Goal: Task Accomplishment & Management: Manage account settings

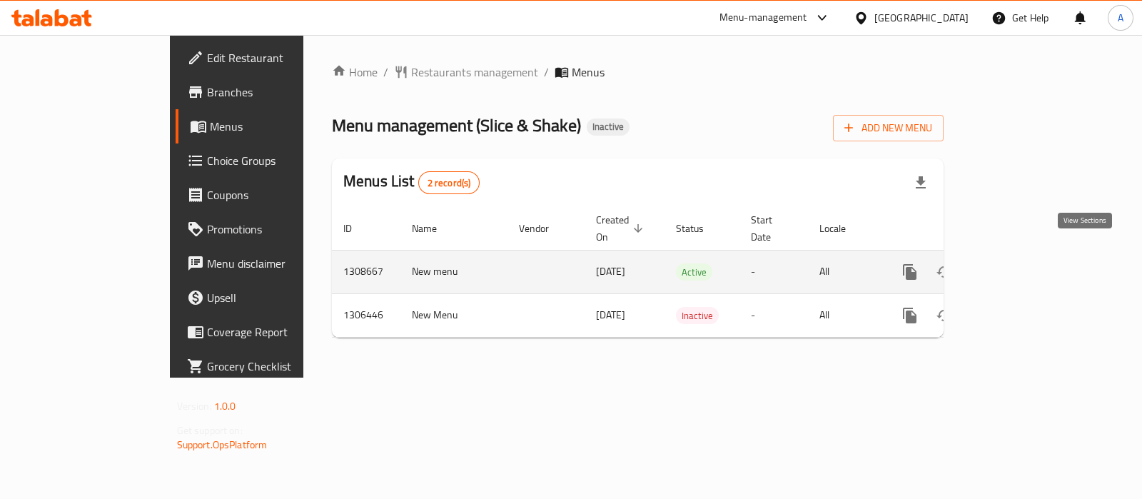
click at [1019, 265] on icon "enhanced table" at bounding box center [1012, 271] width 13 height 13
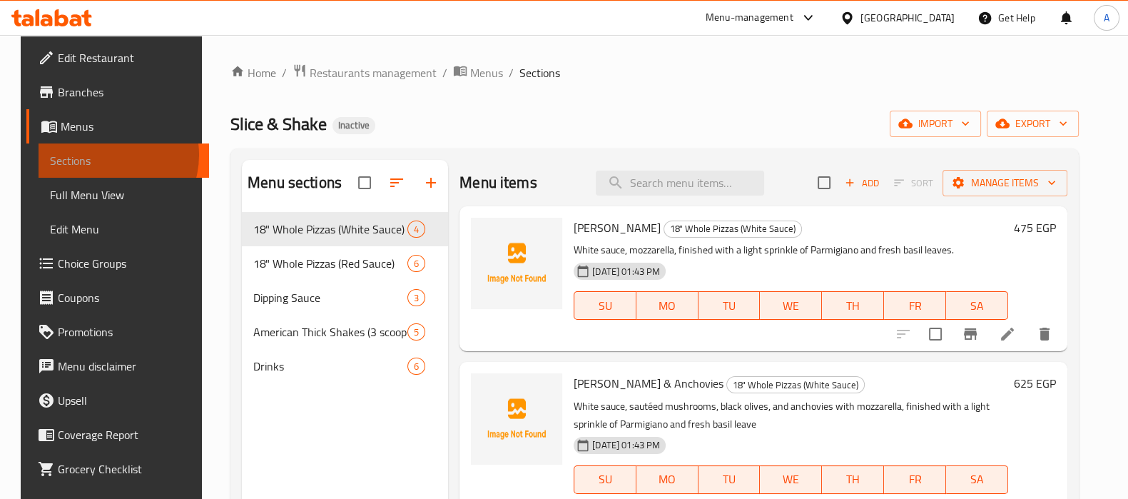
click at [84, 155] on span "Sections" at bounding box center [124, 160] width 148 height 17
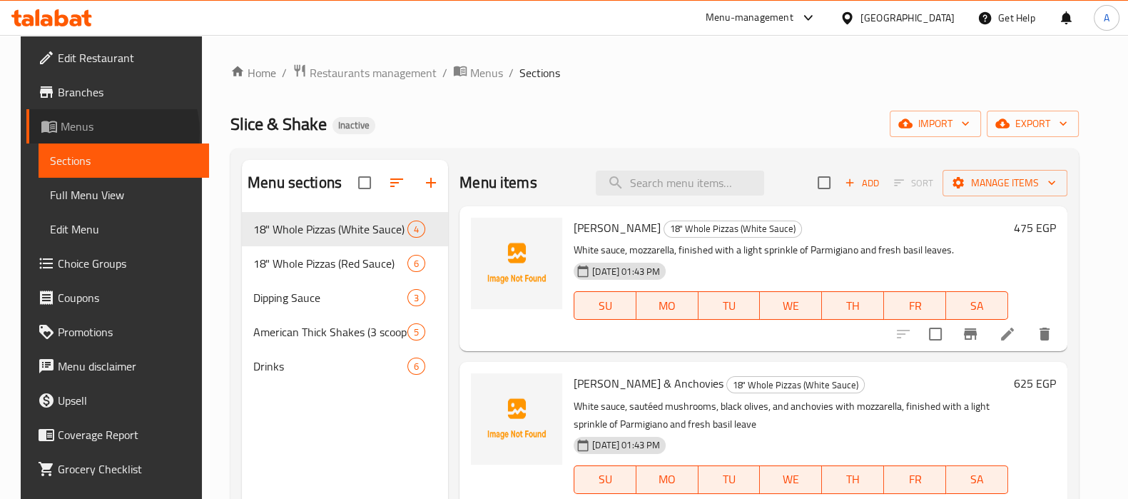
click at [82, 132] on span "Menus" at bounding box center [129, 126] width 137 height 17
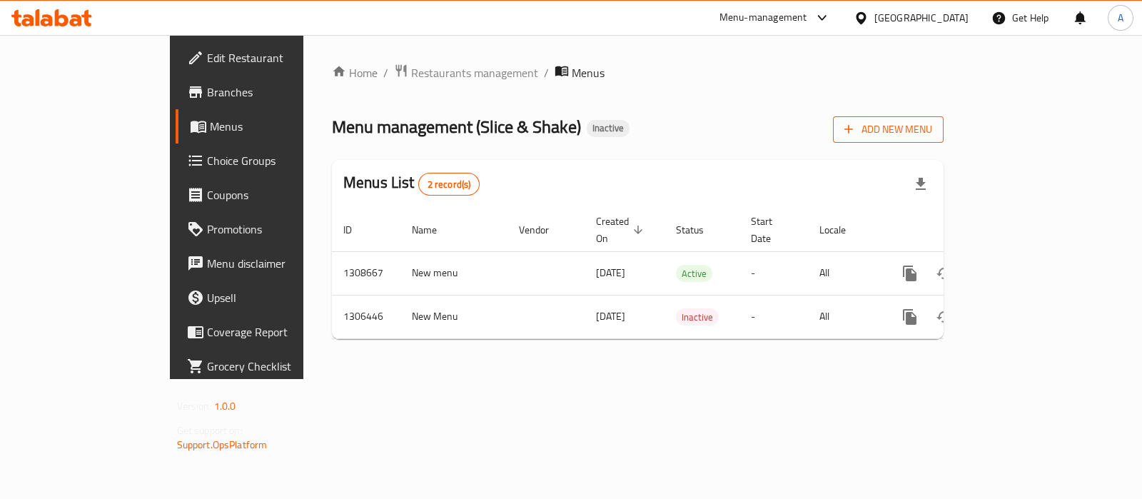
click at [943, 141] on button "Add New Menu" at bounding box center [888, 129] width 111 height 26
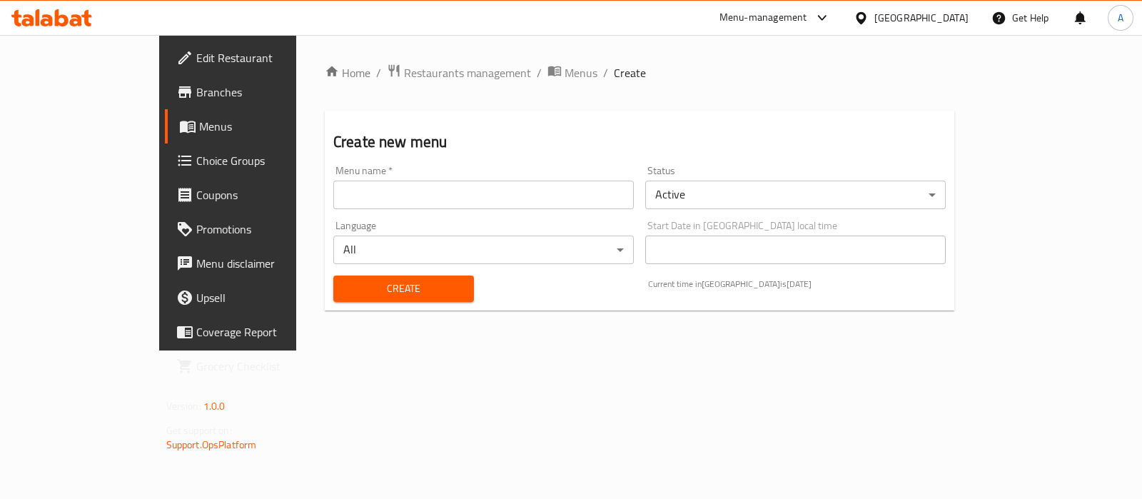
click at [434, 198] on input "text" at bounding box center [483, 195] width 300 height 29
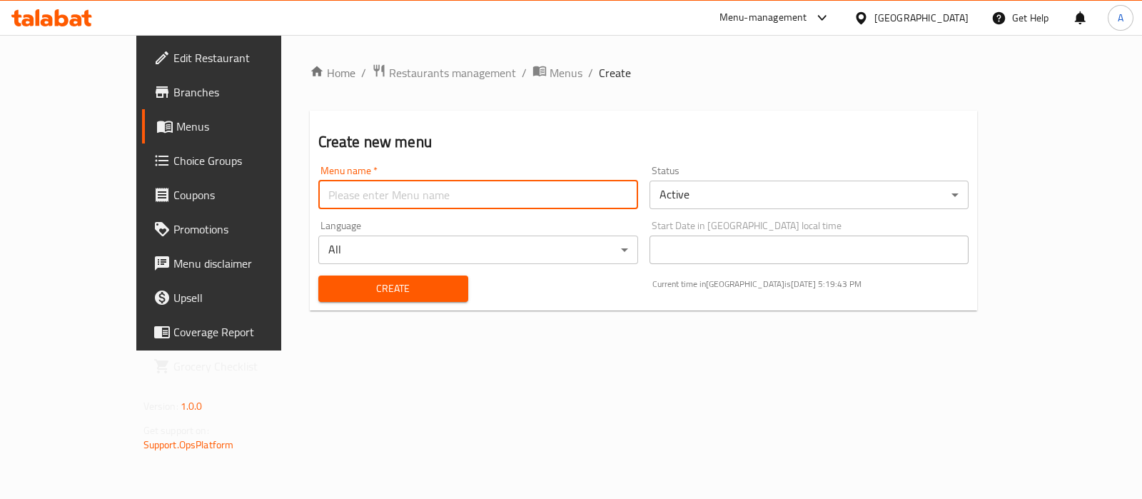
type input "Ameer aa"
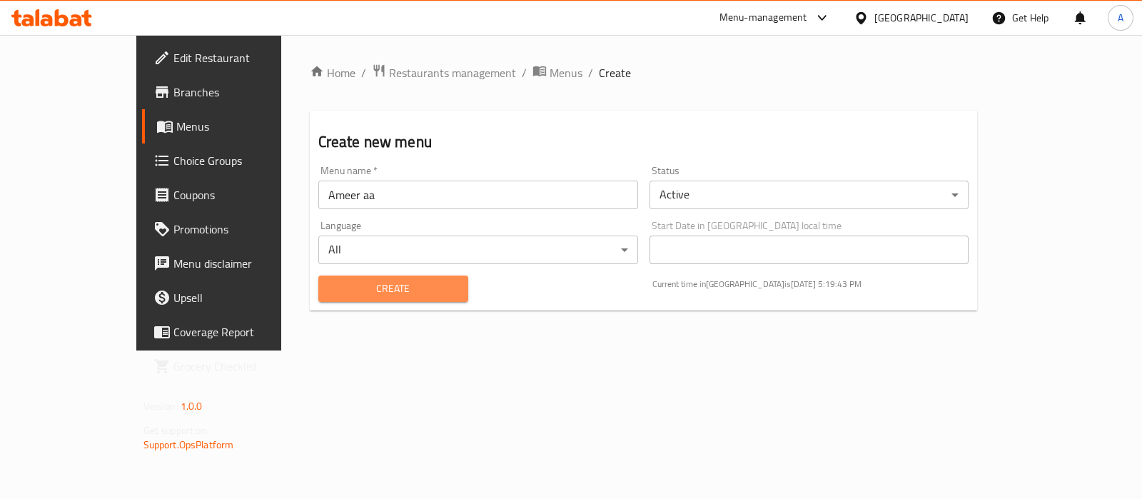
click at [392, 293] on span "Create" at bounding box center [393, 289] width 127 height 18
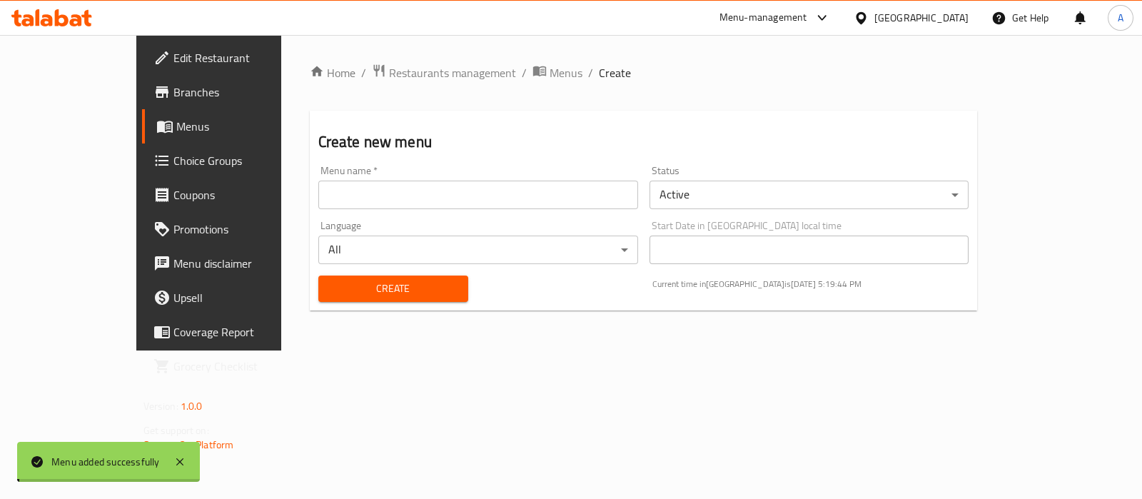
click at [549, 74] on span "Menus" at bounding box center [565, 72] width 33 height 17
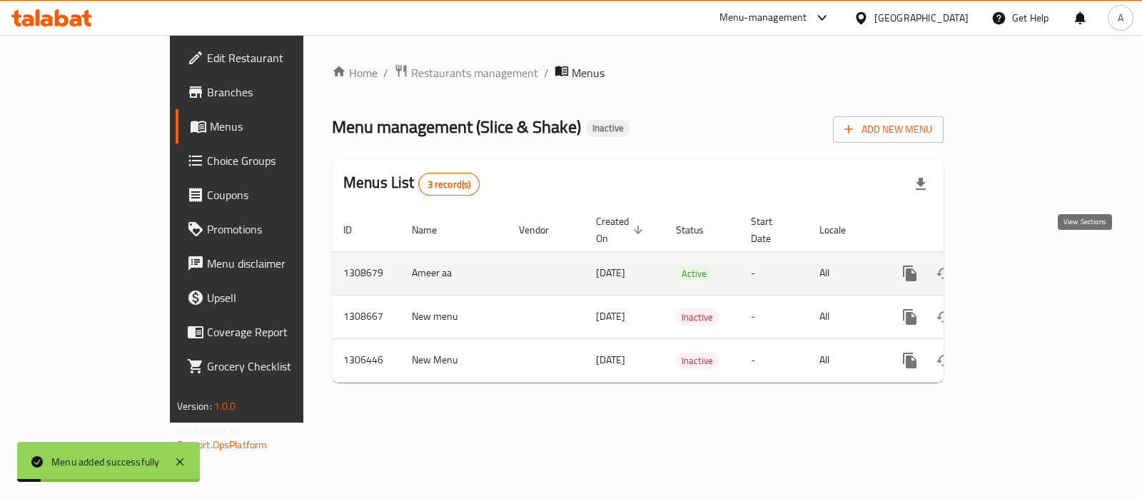
click at [1030, 256] on link "enhanced table" at bounding box center [1012, 273] width 34 height 34
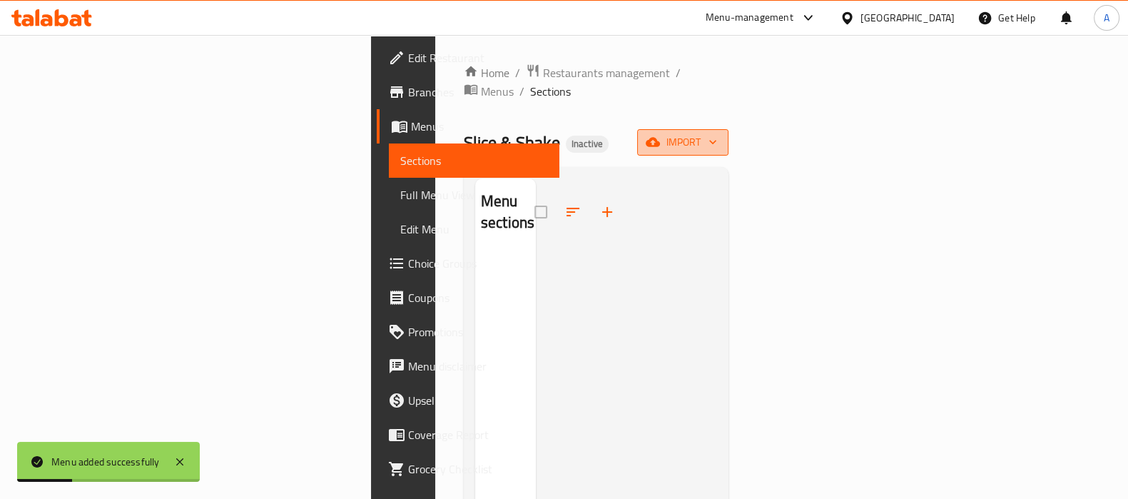
click at [717, 133] on span "import" at bounding box center [683, 142] width 68 height 18
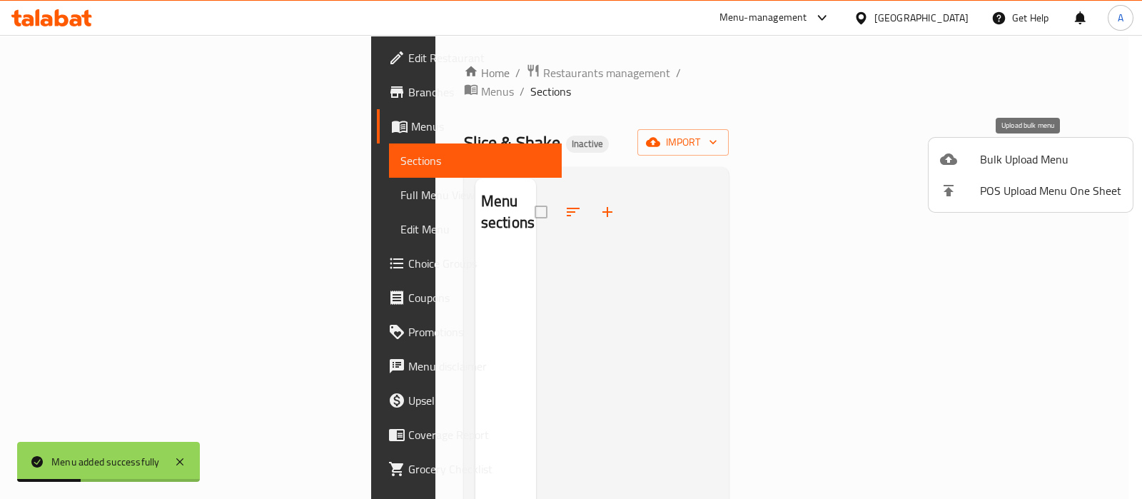
click at [1020, 159] on span "Bulk Upload Menu" at bounding box center [1050, 159] width 141 height 17
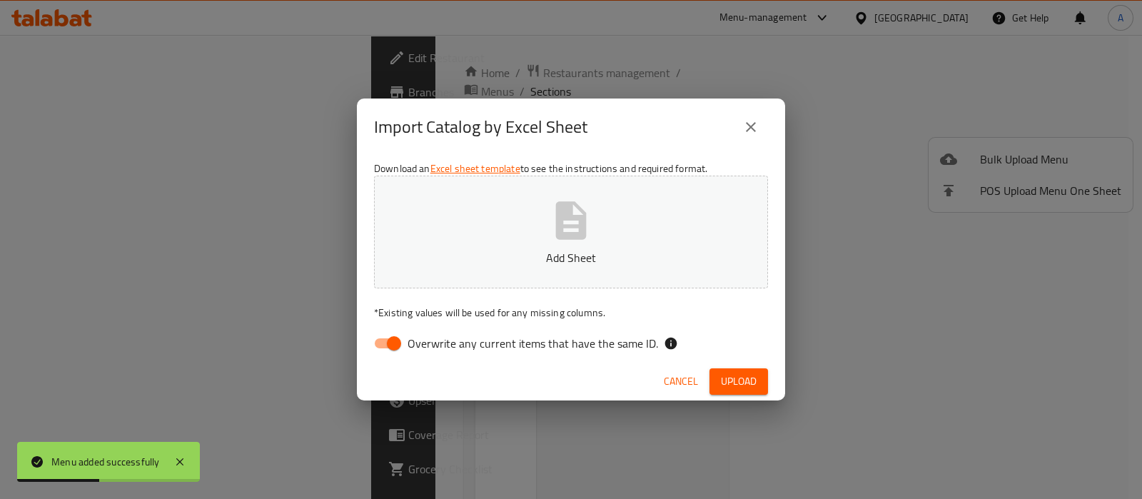
click at [379, 337] on input "Overwrite any current items that have the same ID." at bounding box center [393, 343] width 81 height 27
checkbox input "false"
click at [449, 255] on p "Add Sheet" at bounding box center [571, 257] width 350 height 17
click at [692, 378] on span "Cancel" at bounding box center [681, 381] width 34 height 18
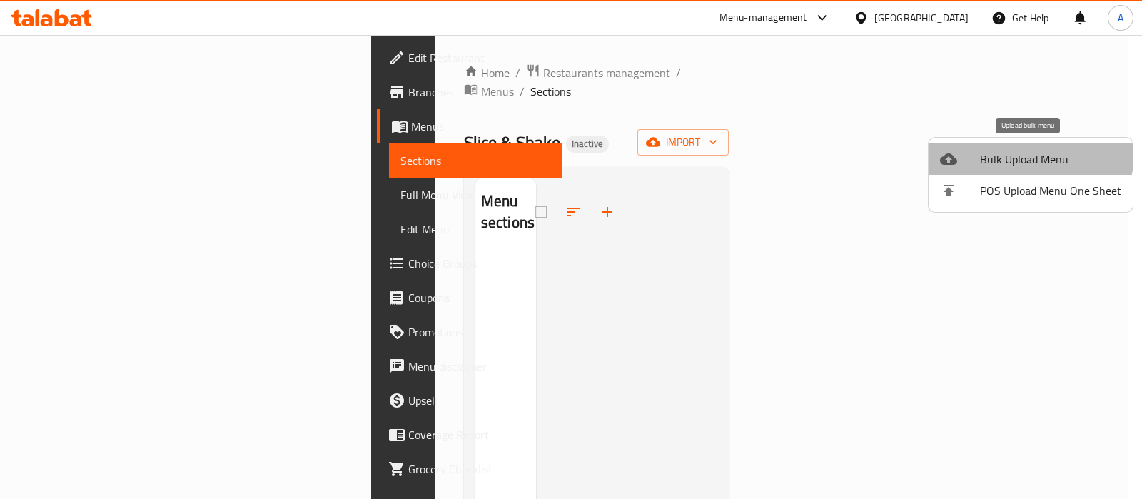
click at [1017, 153] on span "Bulk Upload Menu" at bounding box center [1050, 159] width 141 height 17
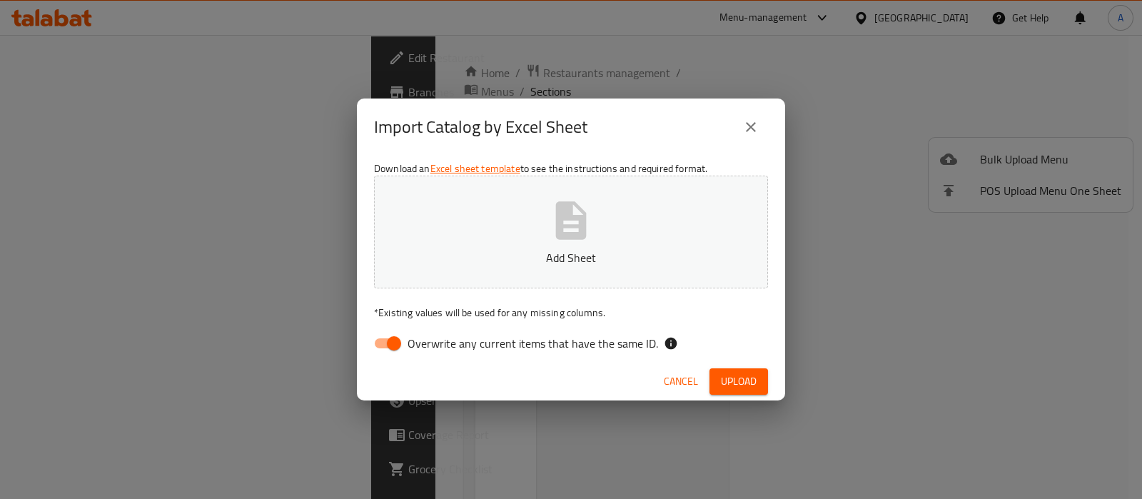
click at [392, 341] on input "Overwrite any current items that have the same ID." at bounding box center [393, 343] width 81 height 27
checkbox input "false"
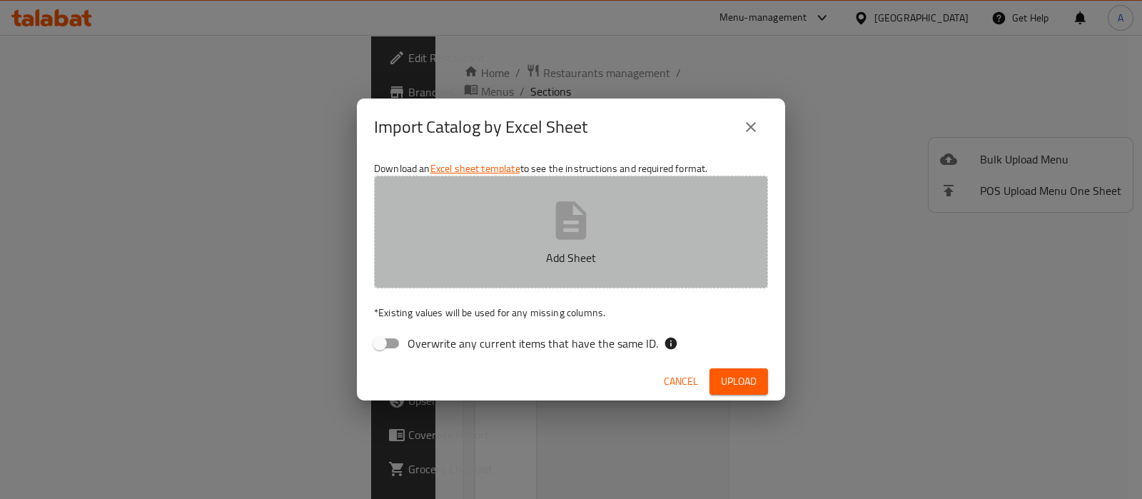
click at [506, 233] on button "Add Sheet" at bounding box center [571, 232] width 394 height 113
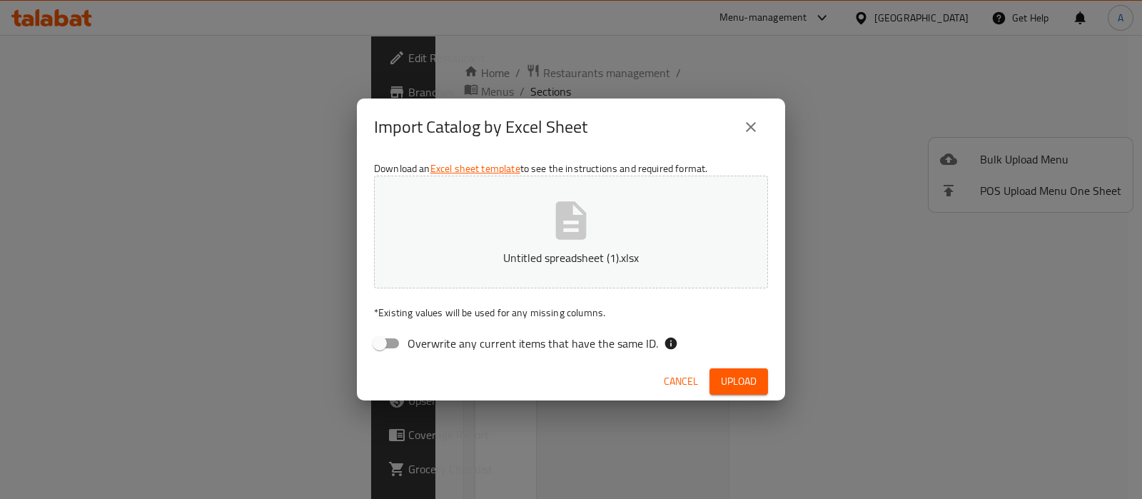
click at [751, 378] on span "Upload" at bounding box center [739, 381] width 36 height 18
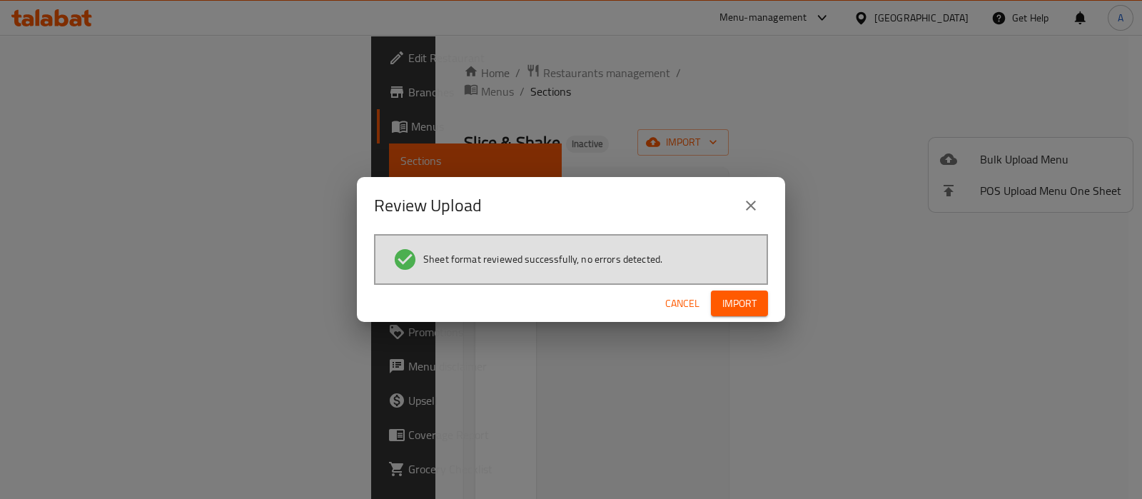
click at [756, 298] on span "Import" at bounding box center [739, 304] width 34 height 18
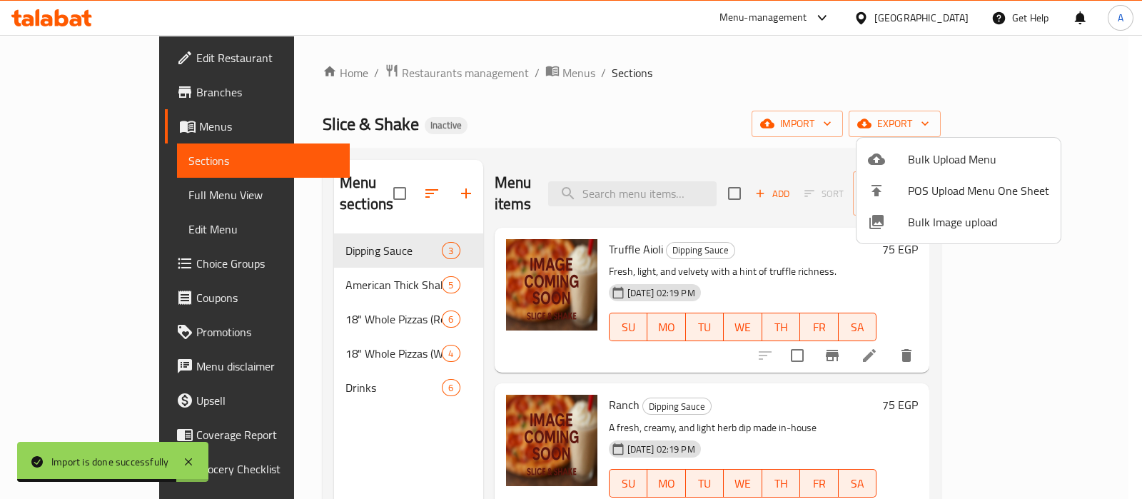
click at [133, 192] on div at bounding box center [571, 249] width 1142 height 499
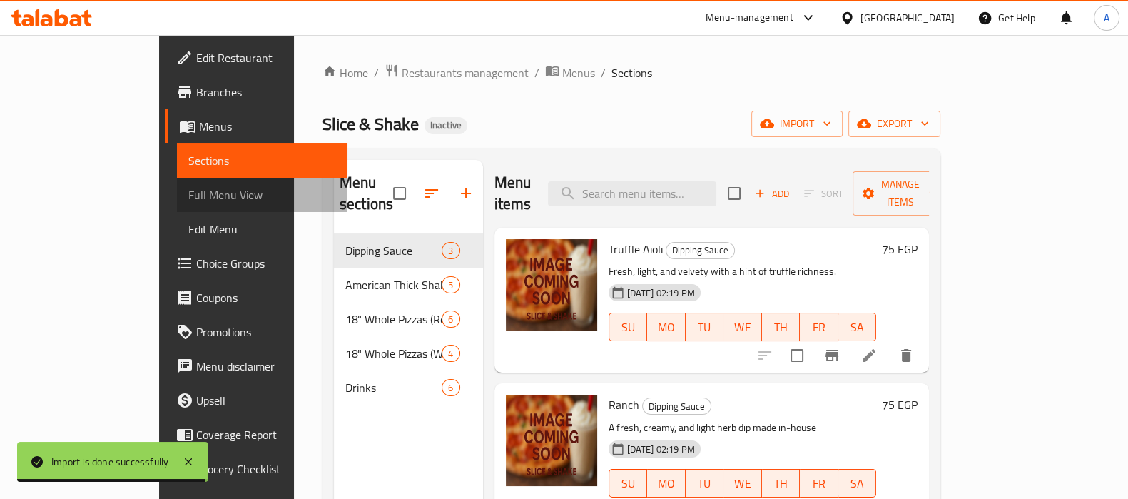
click at [188, 192] on span "Full Menu View" at bounding box center [262, 194] width 148 height 17
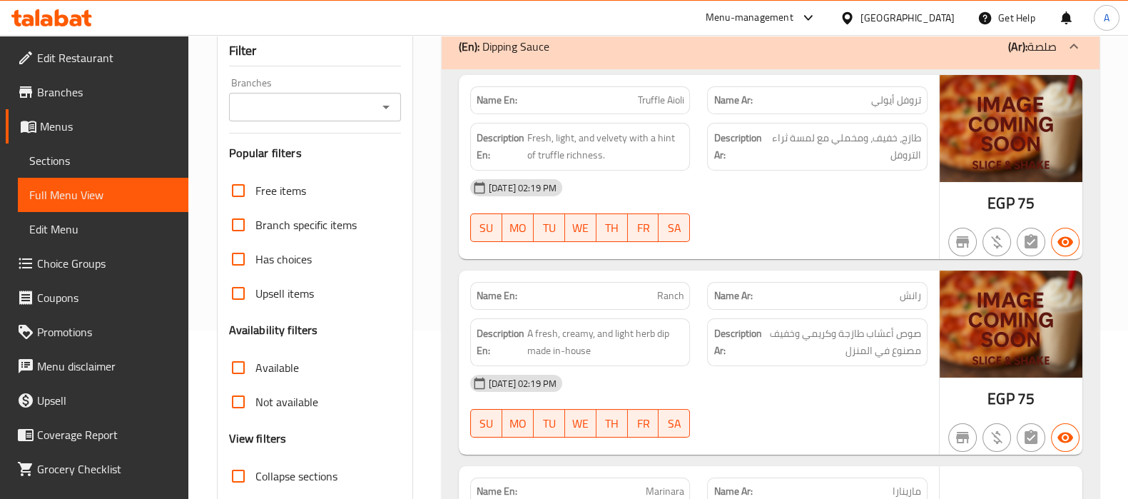
scroll to position [356, 0]
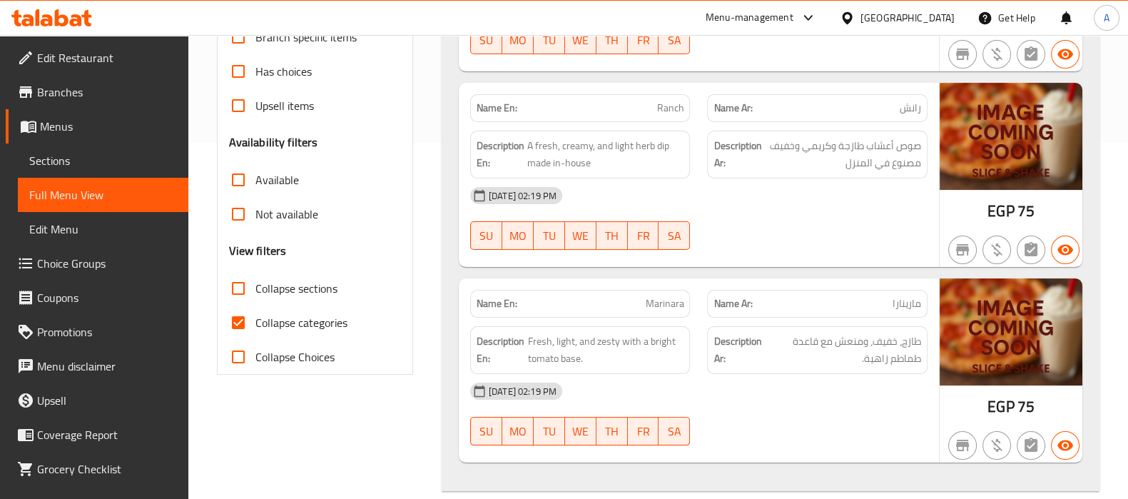
click at [241, 322] on input "Collapse categories" at bounding box center [238, 322] width 34 height 34
checkbox input "false"
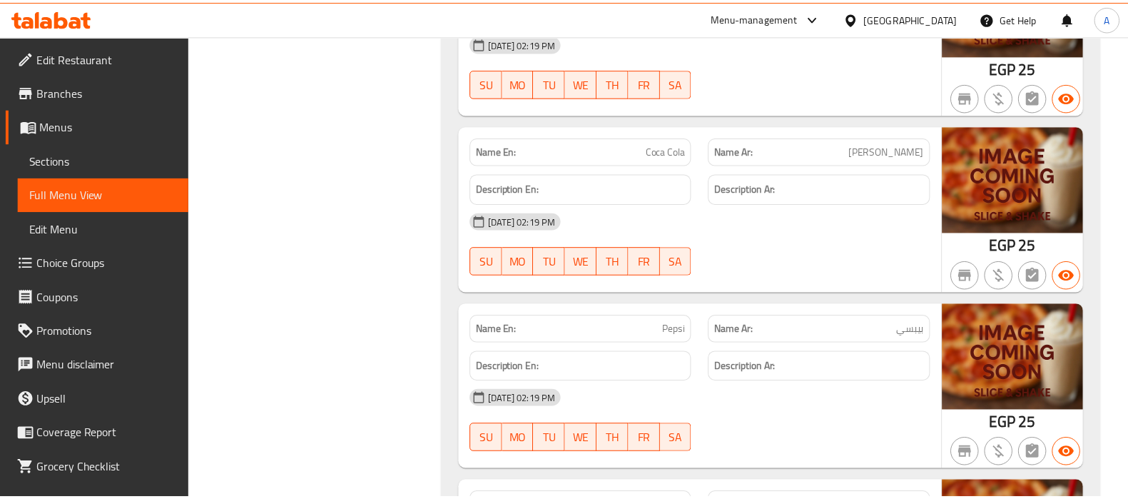
scroll to position [4962, 0]
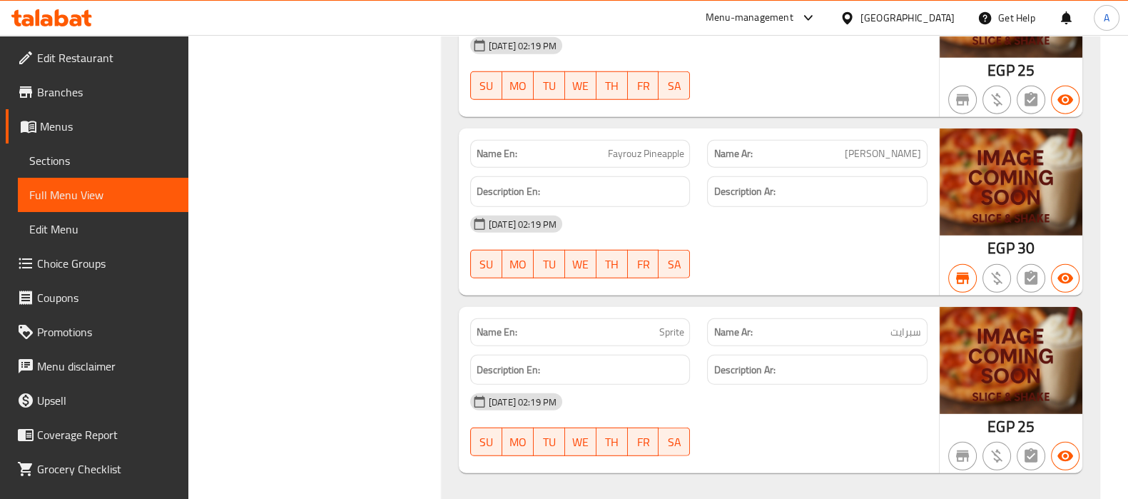
click at [58, 128] on span "Menus" at bounding box center [108, 126] width 137 height 17
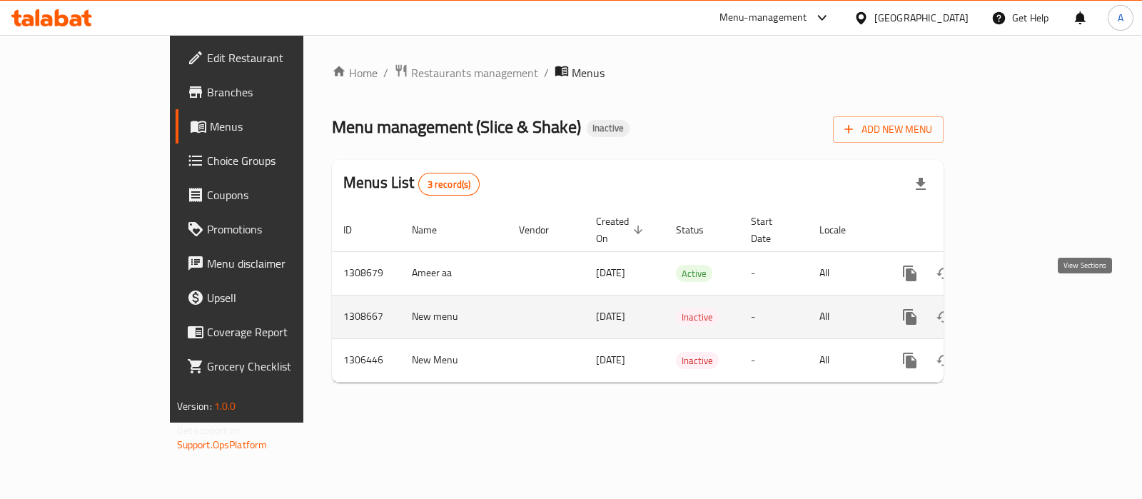
click at [1030, 302] on link "enhanced table" at bounding box center [1012, 317] width 34 height 34
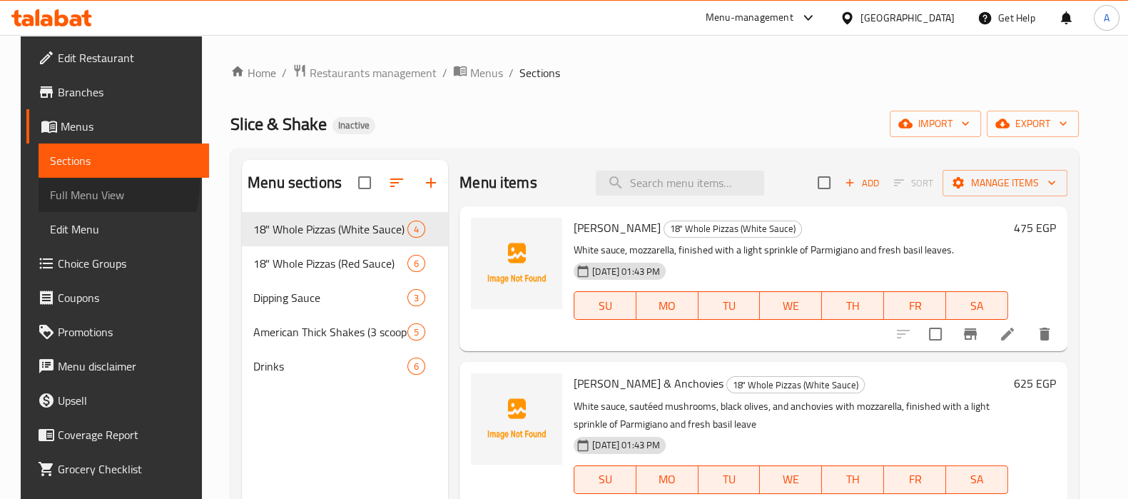
click at [44, 181] on link "Full Menu View" at bounding box center [124, 195] width 171 height 34
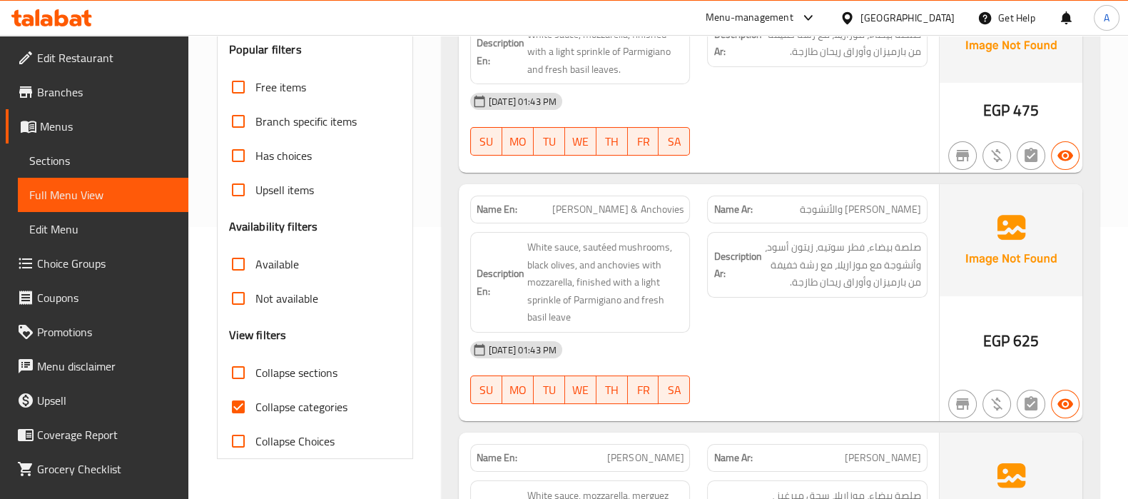
scroll to position [356, 0]
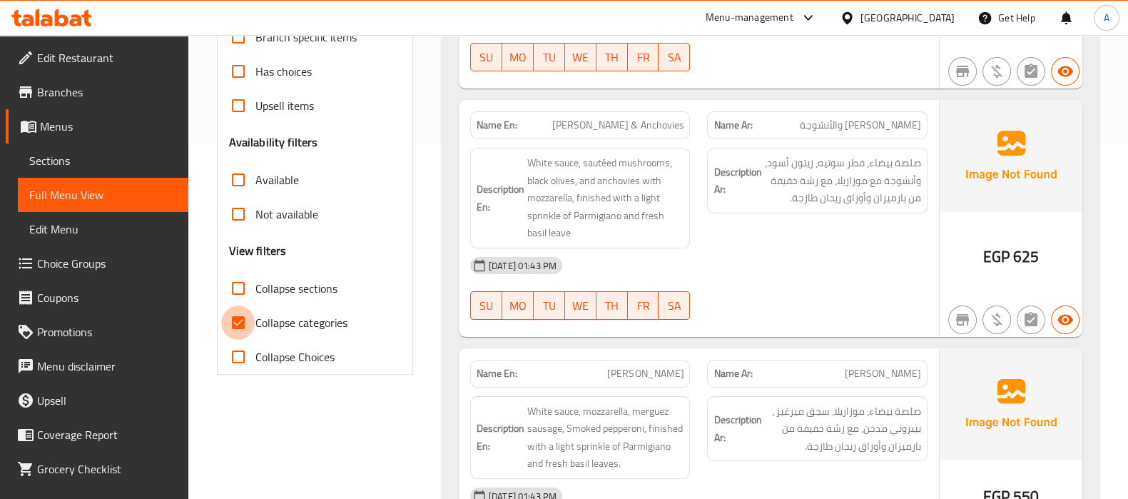
click at [239, 330] on input "Collapse categories" at bounding box center [238, 322] width 34 height 34
checkbox input "false"
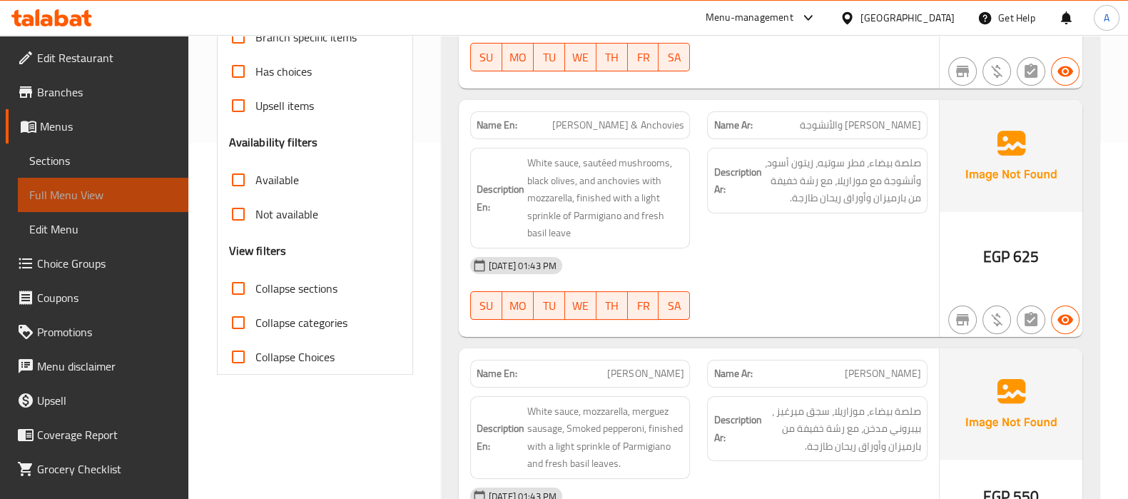
click at [111, 204] on link "Full Menu View" at bounding box center [103, 195] width 171 height 34
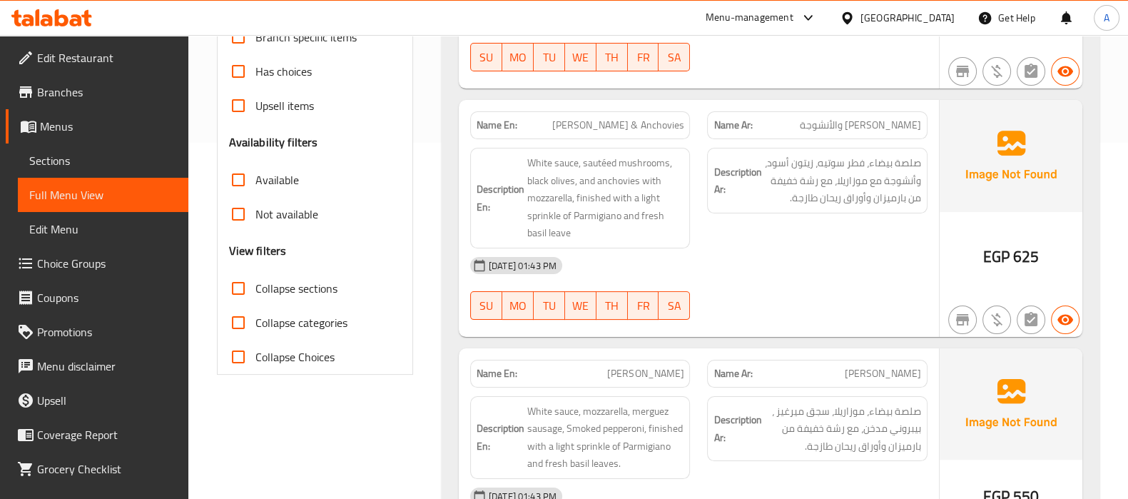
click at [75, 119] on span "Menus" at bounding box center [108, 126] width 137 height 17
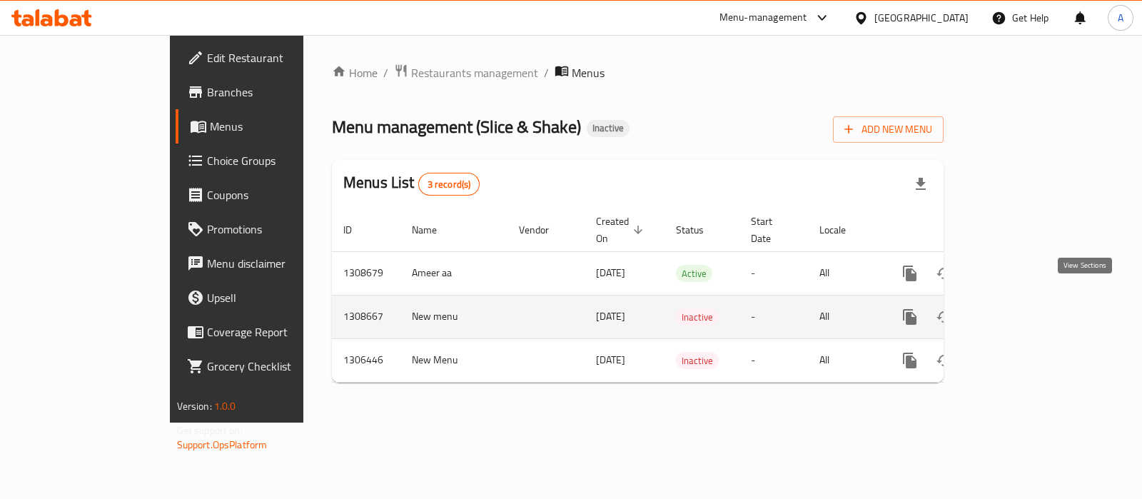
click at [1019, 310] on icon "enhanced table" at bounding box center [1012, 316] width 13 height 13
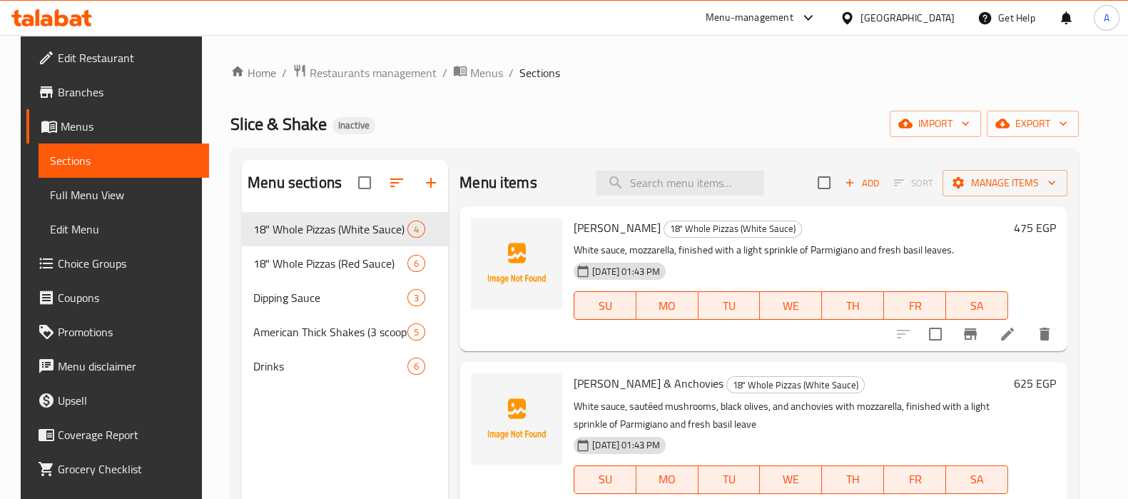
click at [103, 189] on span "Full Menu View" at bounding box center [124, 194] width 148 height 17
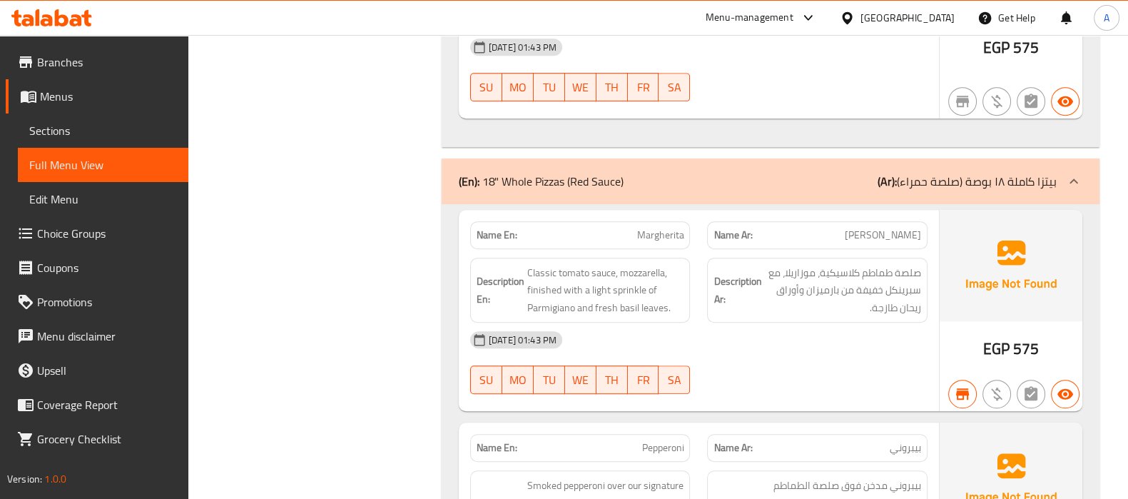
scroll to position [1159, 0]
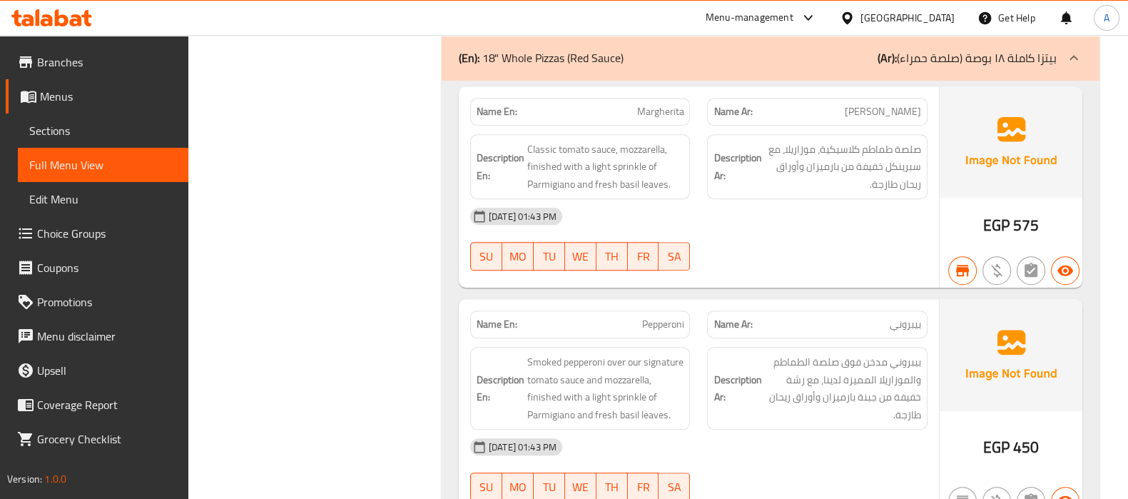
click at [115, 162] on span "Full Menu View" at bounding box center [103, 164] width 148 height 17
click at [67, 88] on span "Menus" at bounding box center [108, 96] width 137 height 17
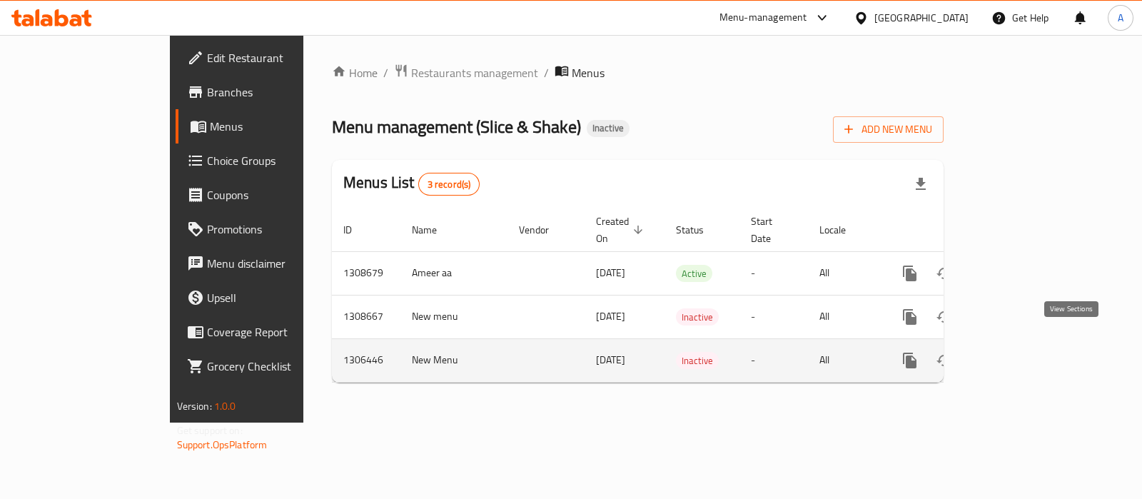
click at [1021, 352] on icon "enhanced table" at bounding box center [1012, 360] width 17 height 17
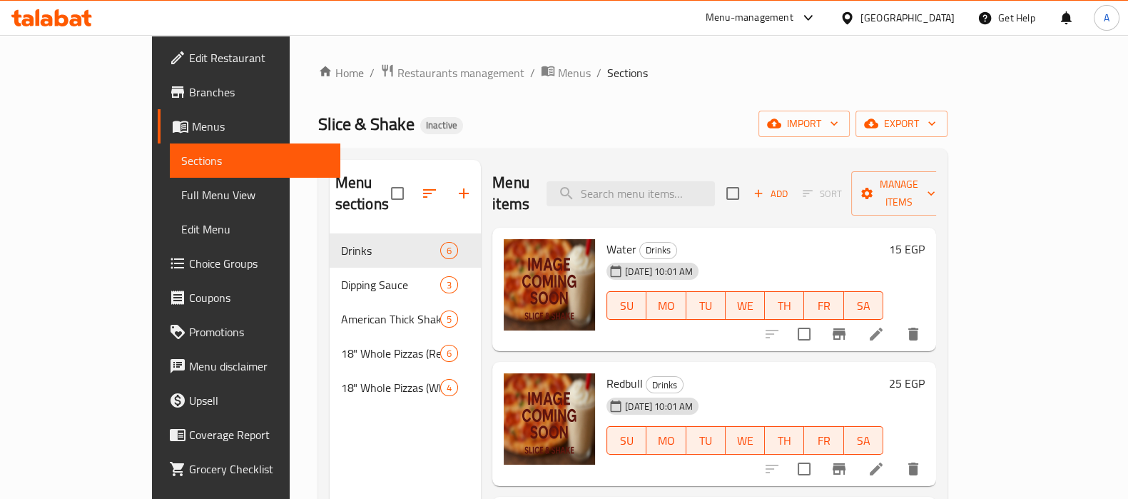
click at [181, 197] on span "Full Menu View" at bounding box center [255, 194] width 148 height 17
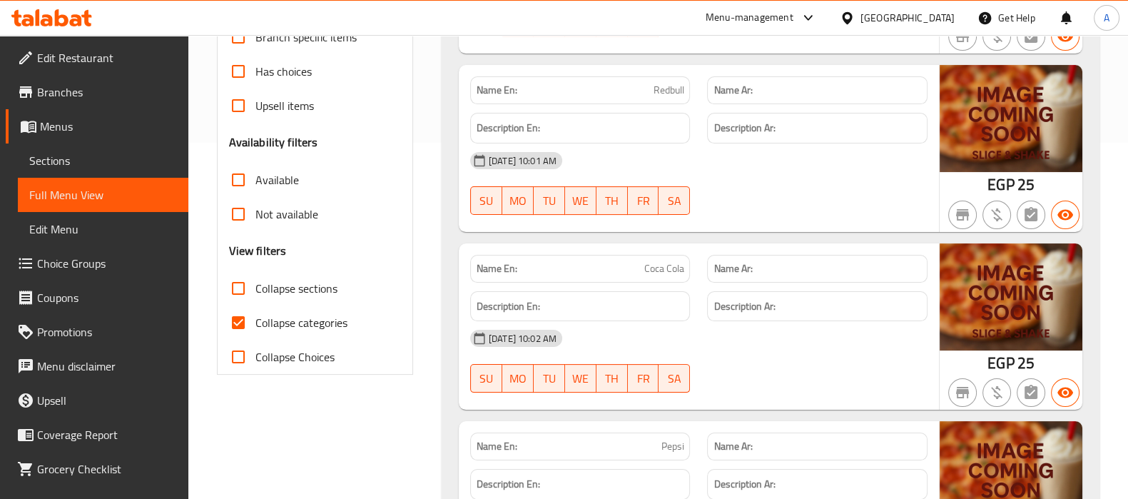
scroll to position [446, 0]
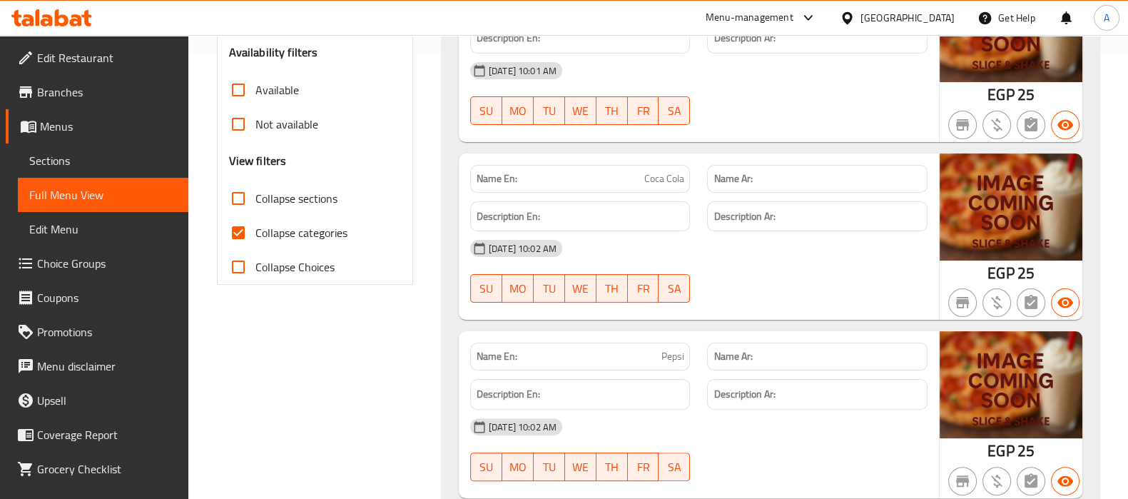
click at [236, 227] on input "Collapse categories" at bounding box center [238, 232] width 34 height 34
checkbox input "false"
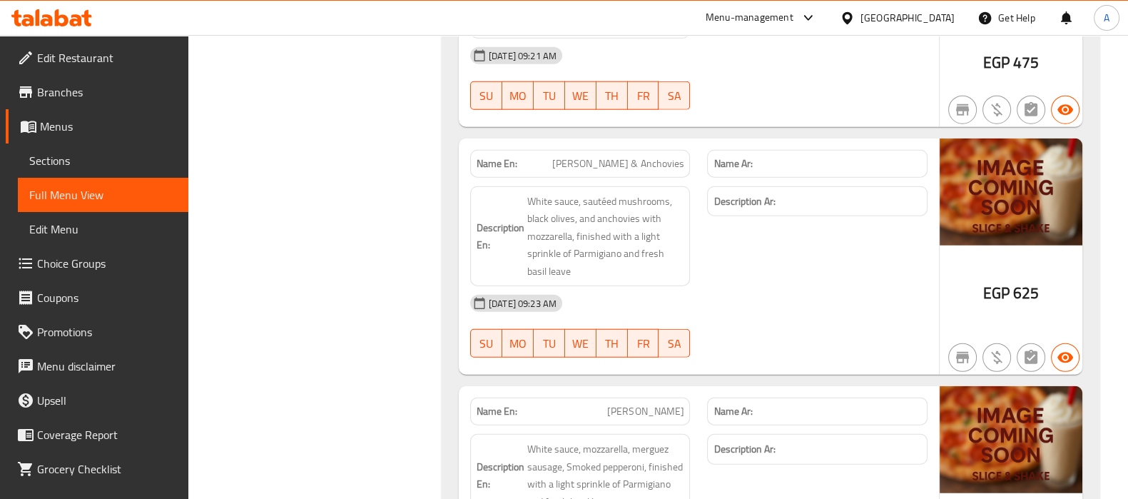
scroll to position [4516, 0]
